Goal: Transaction & Acquisition: Purchase product/service

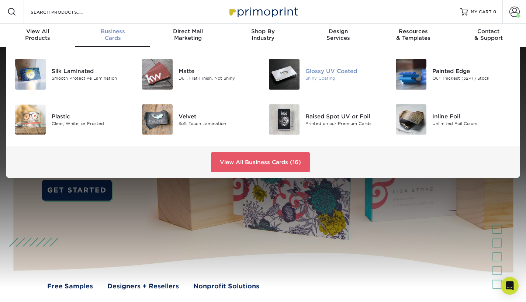
click at [293, 76] on img at bounding box center [284, 74] width 31 height 31
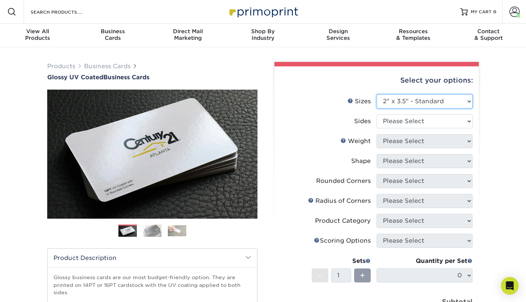
select select "2.12x3.38"
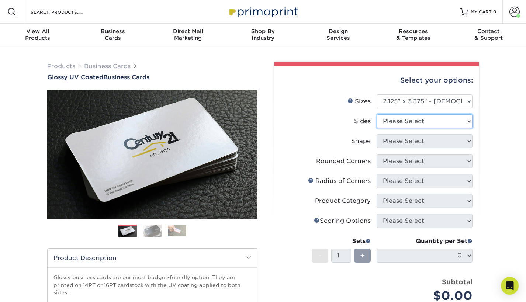
select select "13abbda7-1d64-4f25-8bb2-c179b224825d"
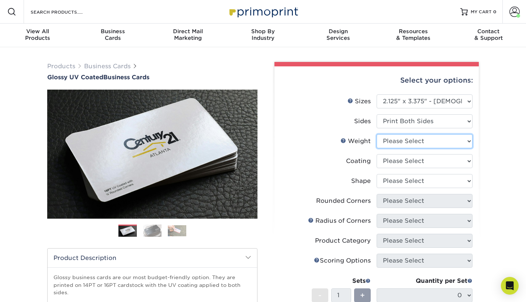
select select "16PT"
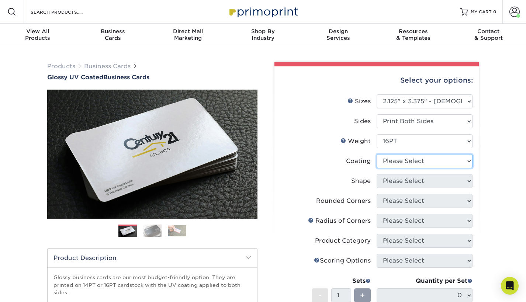
select select "ae367451-b2b8-45df-a344-0f05b6a12993"
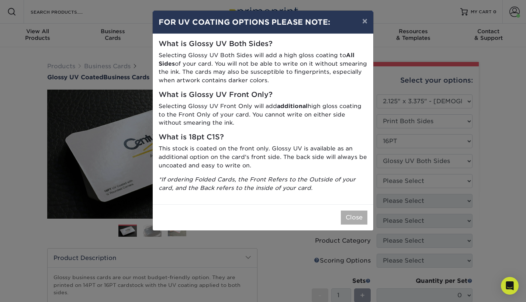
click at [357, 213] on button "Close" at bounding box center [354, 218] width 27 height 14
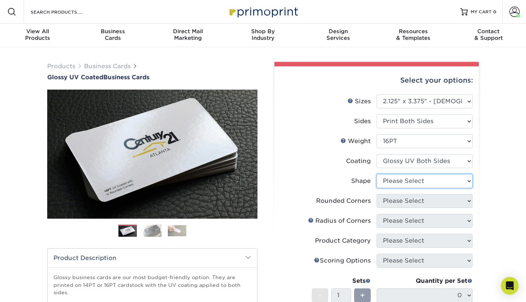
select select "standard"
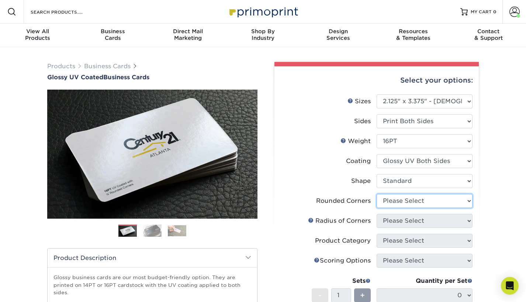
select select "7672df9e-0e0a-464d-8e1f-920c575e4da3"
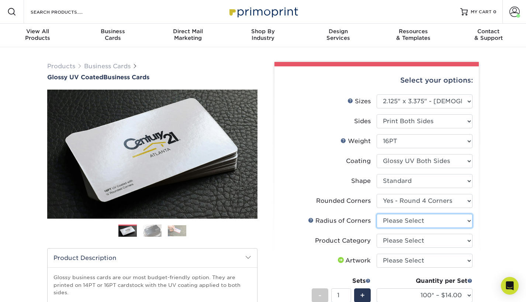
select select "589680c7-ee9a-431b-9d12-d7aeb1386a97"
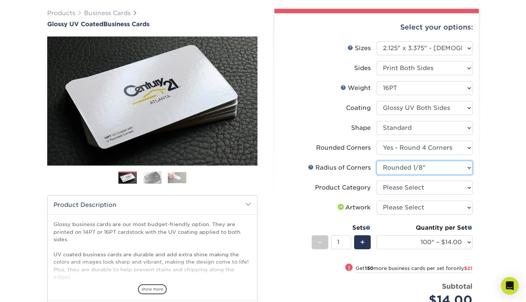
scroll to position [55, 0]
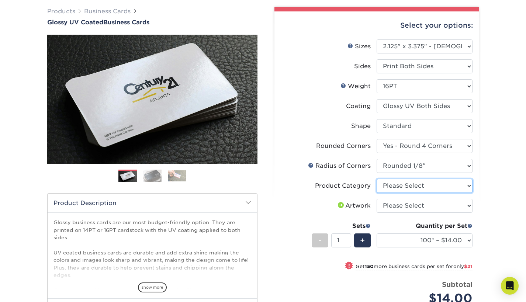
select select "3b5148f1-0588-4f88-a218-97bcfdce65c1"
select select "upload"
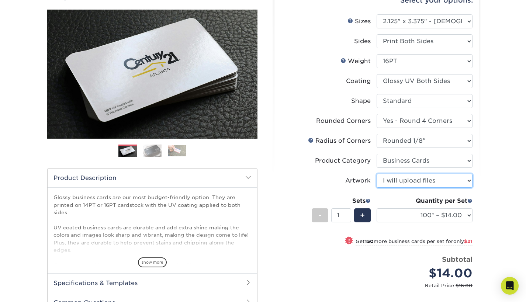
scroll to position [97, 0]
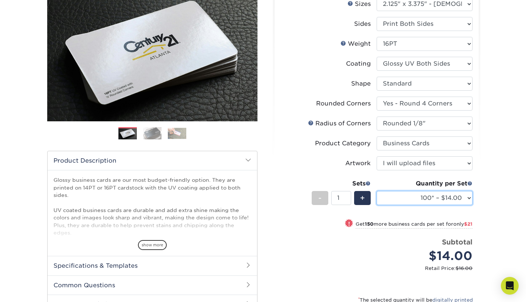
select select "250* – $35.00"
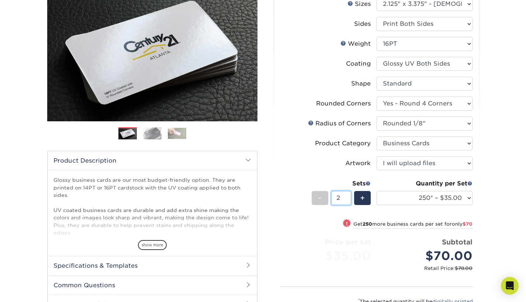
click at [348, 197] on input "2" at bounding box center [341, 198] width 20 height 14
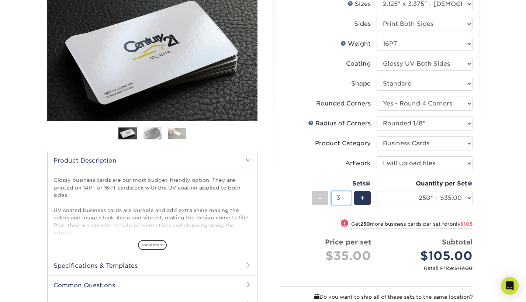
click at [348, 197] on input "3" at bounding box center [341, 198] width 20 height 14
type input "4"
click at [348, 197] on input "4" at bounding box center [341, 198] width 20 height 14
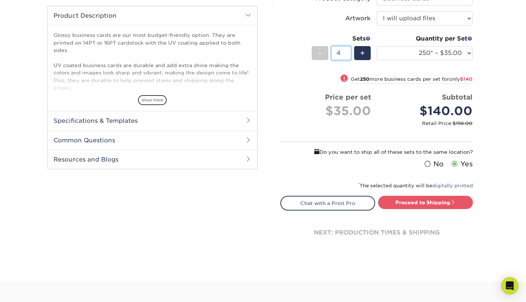
scroll to position [244, 0]
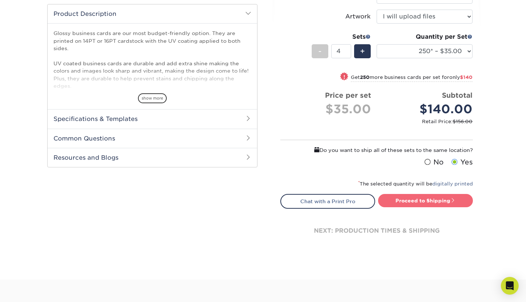
click at [422, 198] on link "Proceed to Shipping" at bounding box center [425, 200] width 95 height 13
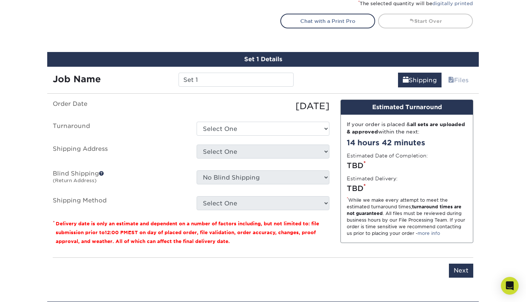
scroll to position [457, 0]
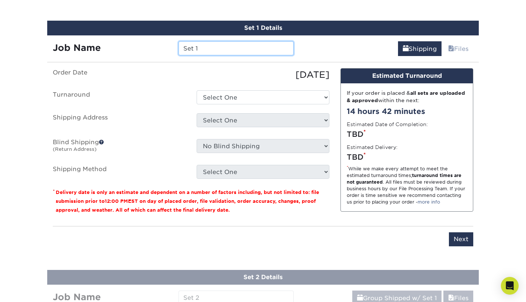
drag, startPoint x: 210, startPoint y: 45, endPoint x: 184, endPoint y: 42, distance: 25.9
click at [185, 42] on div "Job Name Set 1" at bounding box center [173, 45] width 252 height 21
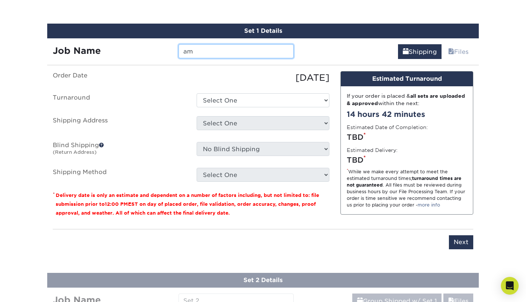
type input "a"
type input "AMITY -"
click at [247, 50] on input "AMITY -" at bounding box center [236, 51] width 115 height 14
